Goal: Transaction & Acquisition: Purchase product/service

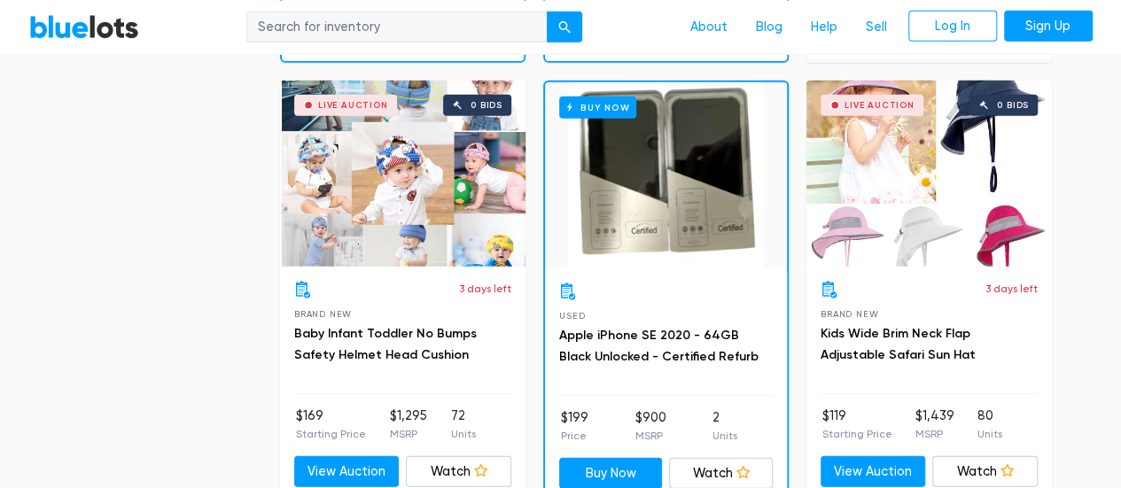
scroll to position [2273, 0]
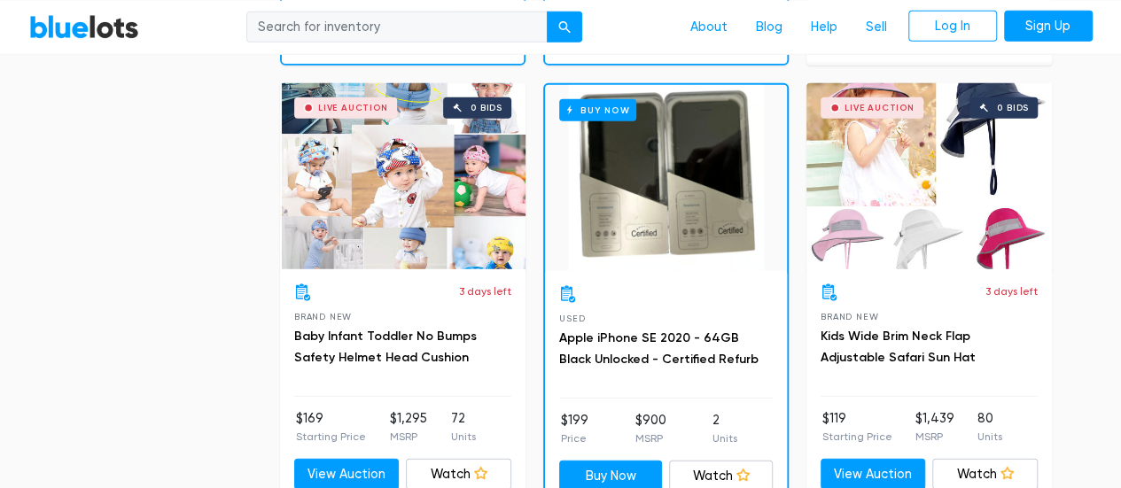
click at [670, 228] on div "Buy Now" at bounding box center [666, 178] width 242 height 186
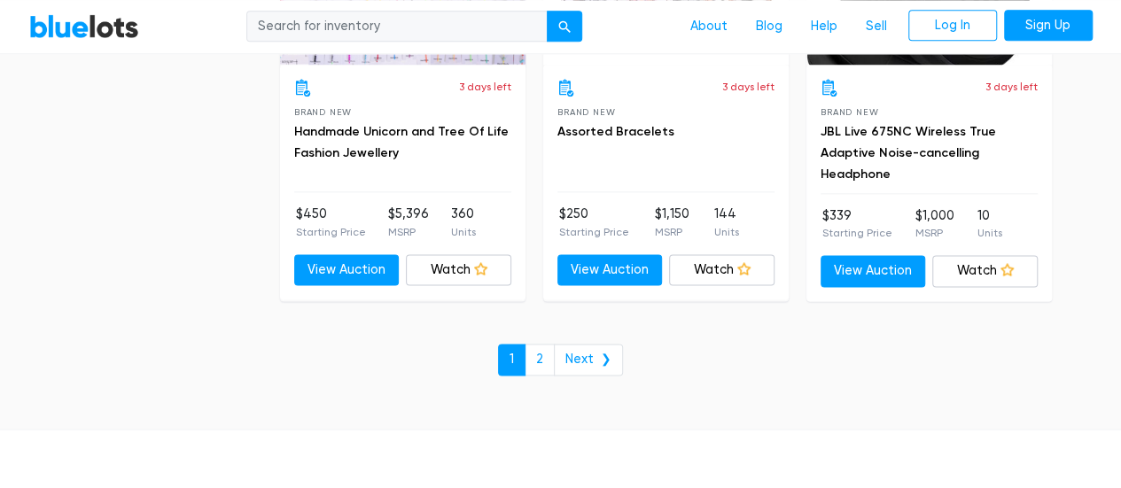
scroll to position [7810, 0]
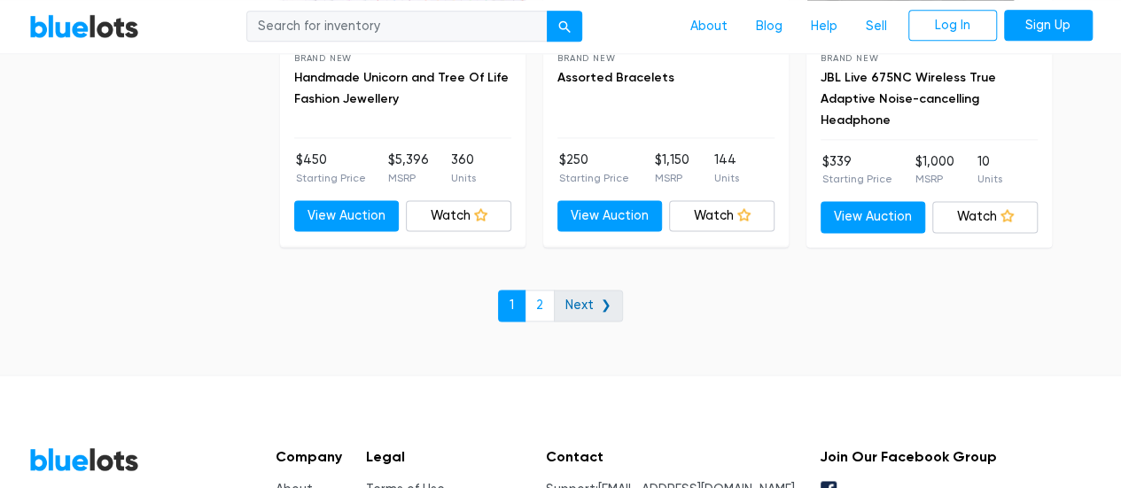
click at [578, 290] on link "Next ❯" at bounding box center [588, 306] width 69 height 32
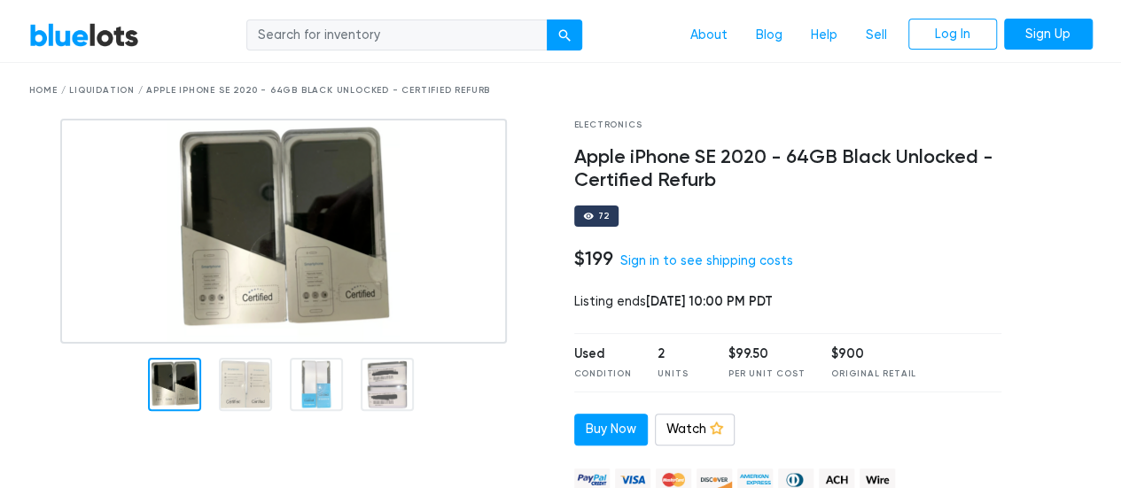
scroll to position [31, 0]
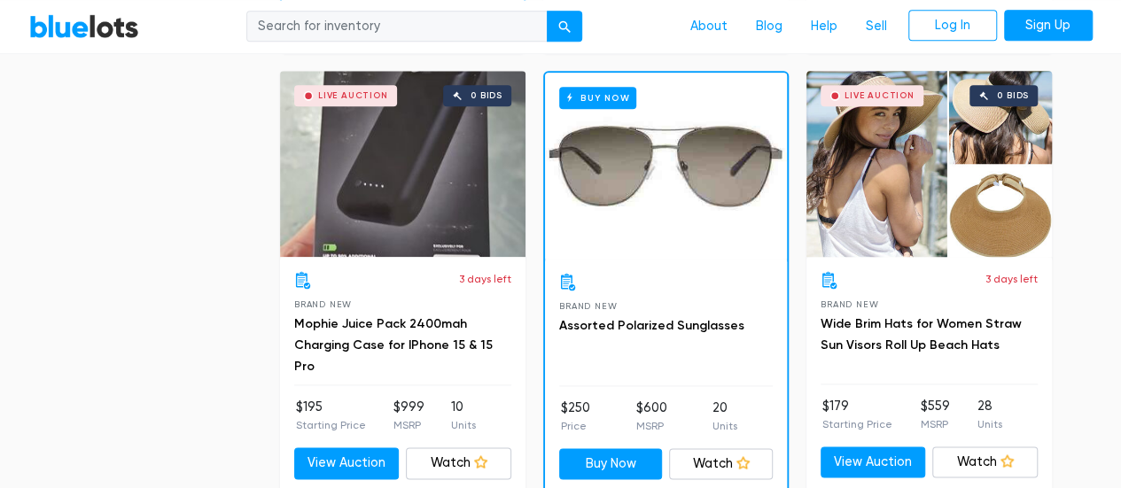
scroll to position [984, 0]
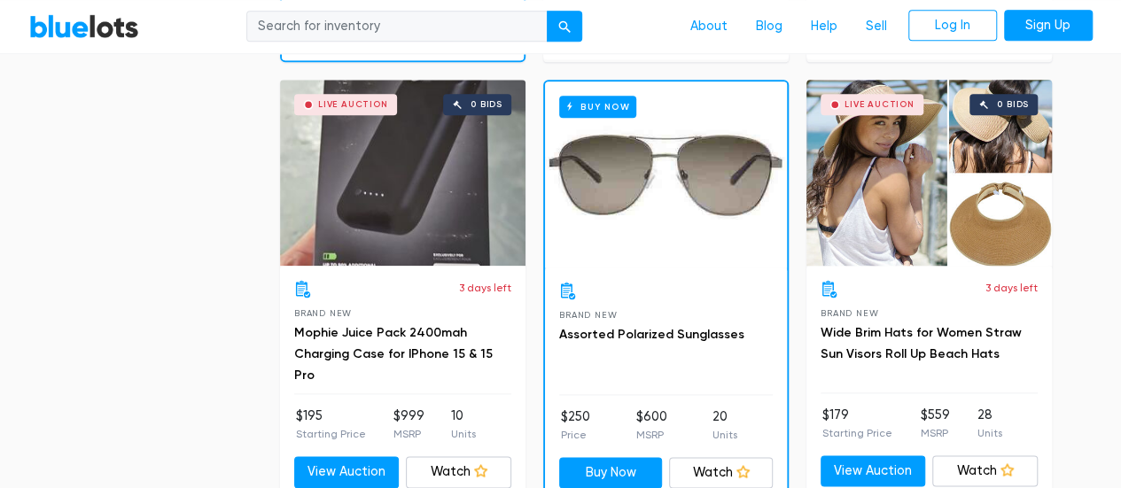
click at [423, 168] on div "Live Auction 0 bids" at bounding box center [402, 173] width 245 height 186
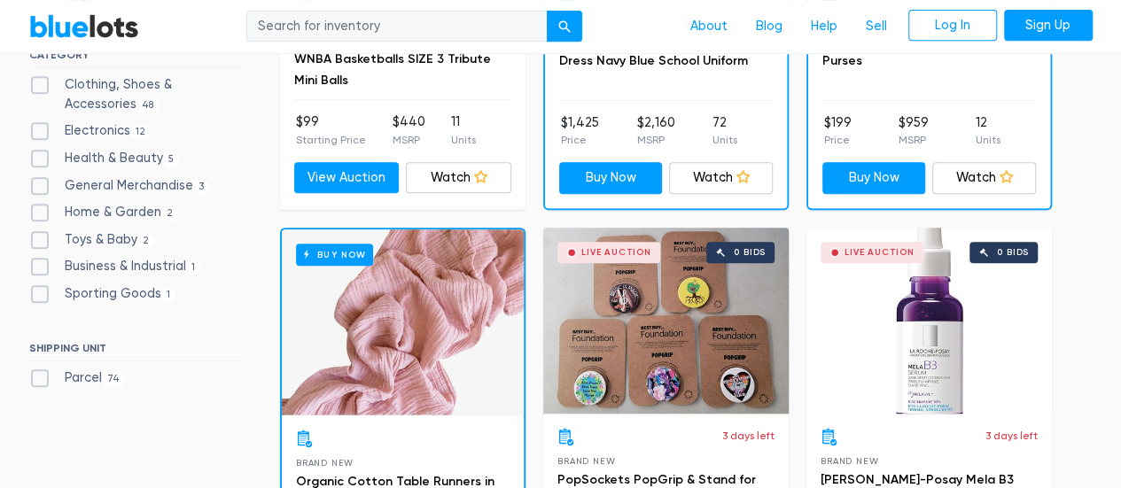
scroll to position [0, 0]
